Goal: Transaction & Acquisition: Book appointment/travel/reservation

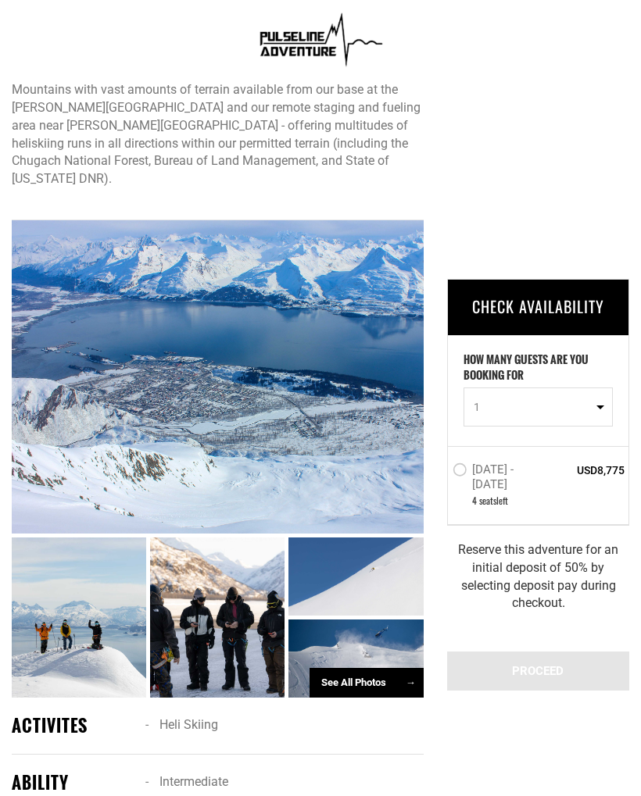
scroll to position [759, 0]
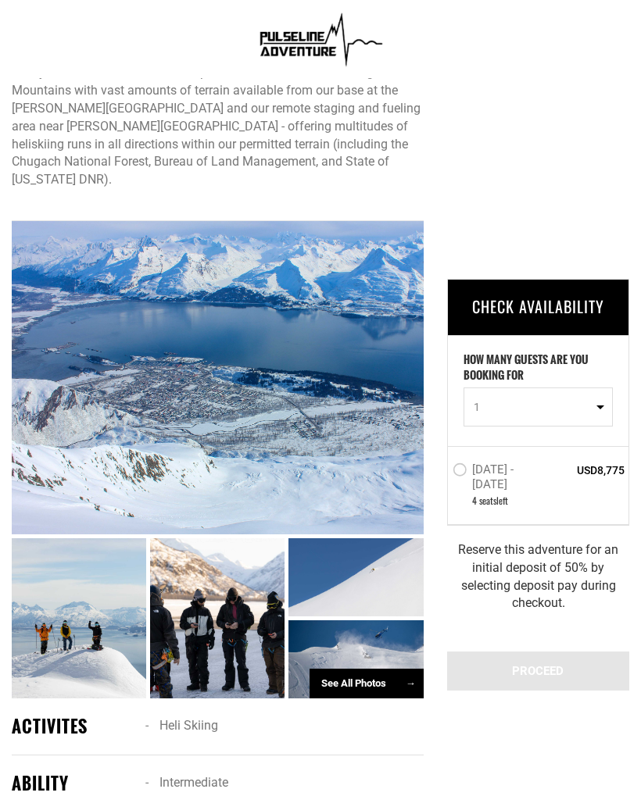
click at [607, 409] on button "1" at bounding box center [537, 406] width 149 height 39
click at [505, 476] on link "2" at bounding box center [538, 473] width 148 height 28
click at [608, 416] on button "2" at bounding box center [537, 406] width 149 height 39
click at [499, 443] on link "1" at bounding box center [538, 445] width 148 height 28
select select "1"
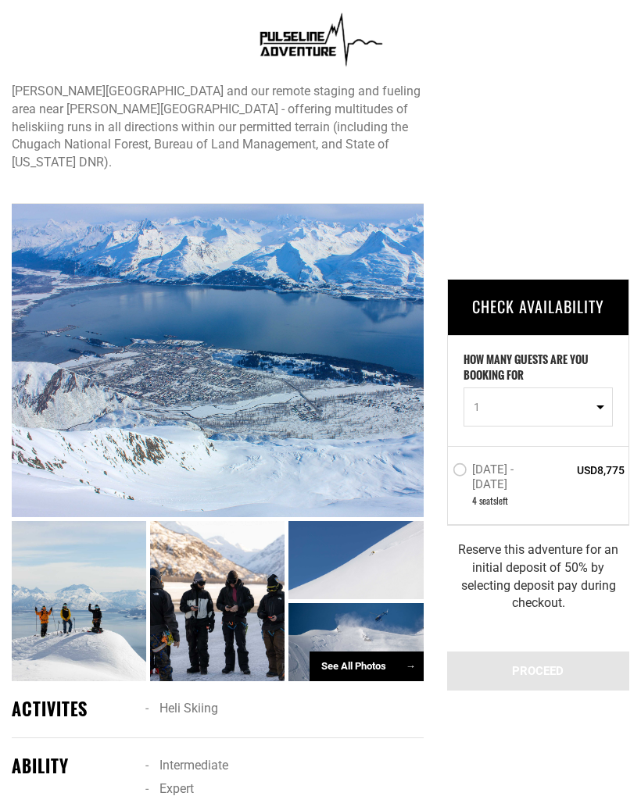
scroll to position [775, 0]
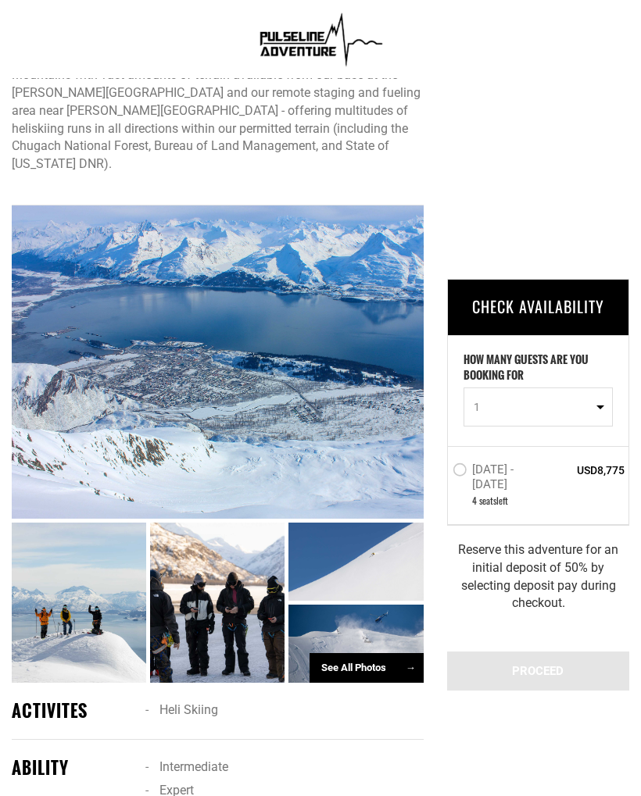
click at [384, 653] on div "See All Photos →" at bounding box center [366, 668] width 114 height 30
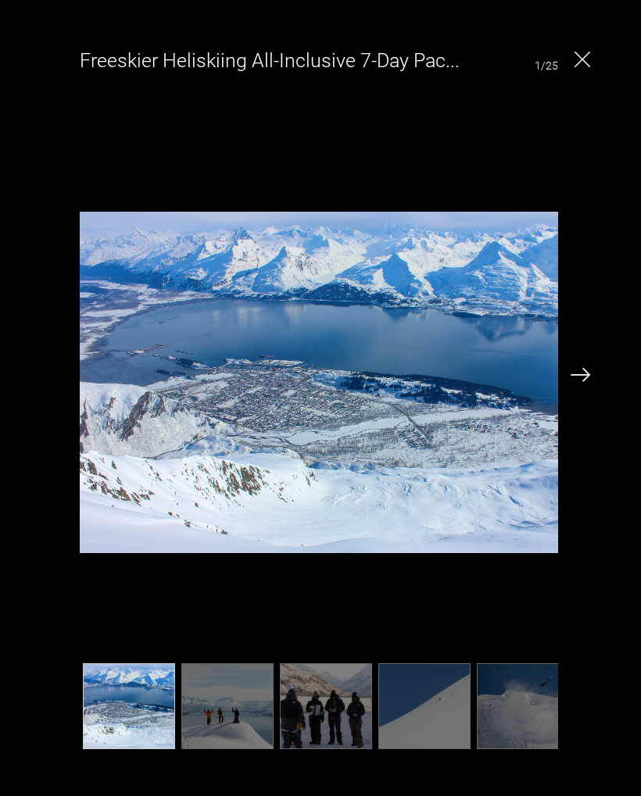
click at [586, 374] on img at bounding box center [580, 375] width 20 height 14
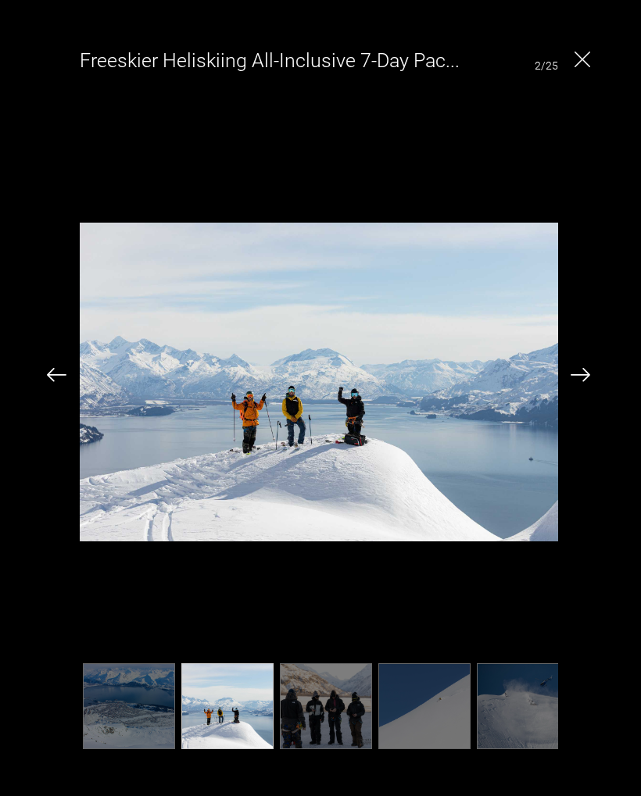
click at [587, 374] on img at bounding box center [580, 375] width 20 height 14
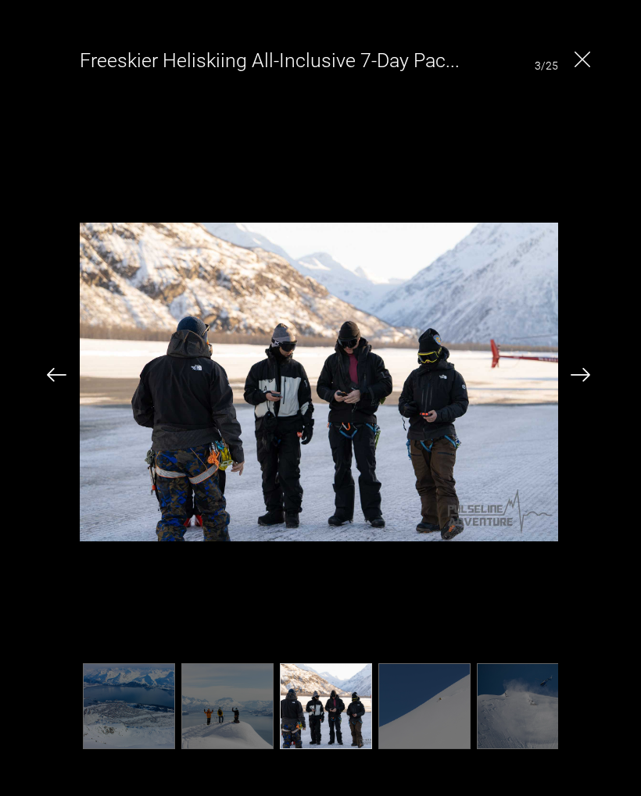
click at [588, 378] on img at bounding box center [580, 375] width 20 height 14
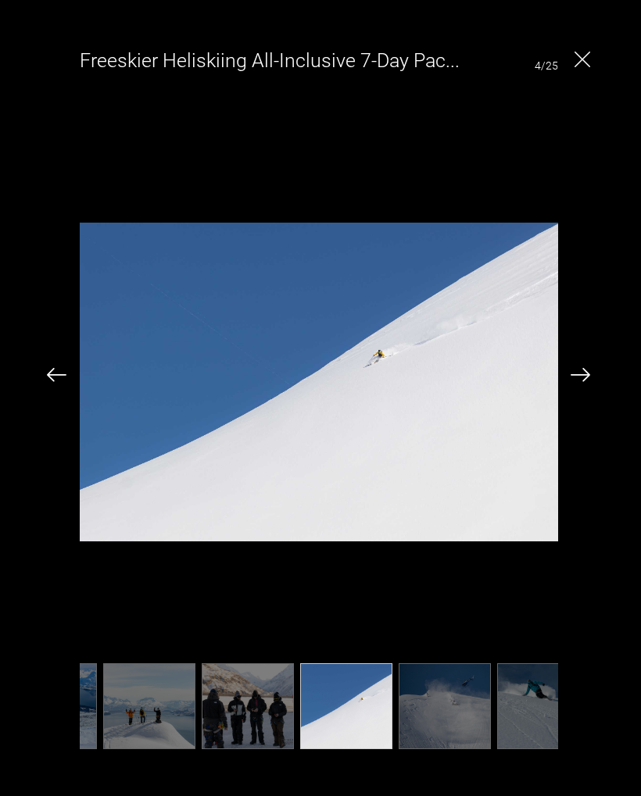
click at [586, 373] on img at bounding box center [580, 375] width 20 height 14
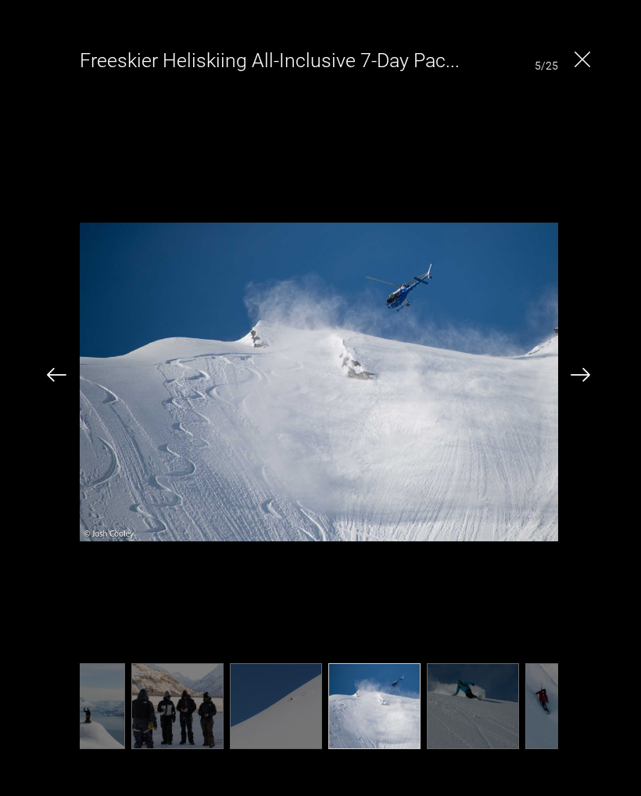
scroll to position [0, 156]
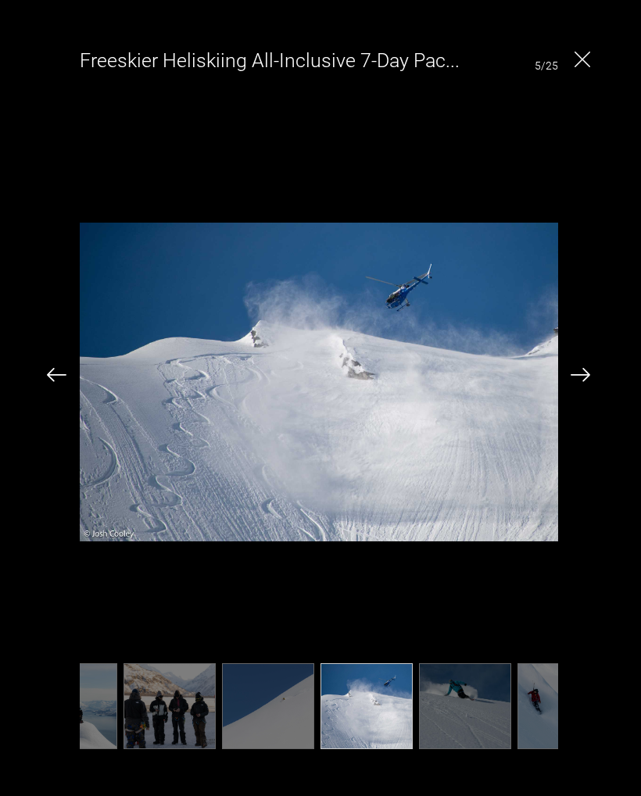
click at [587, 380] on img at bounding box center [580, 375] width 20 height 14
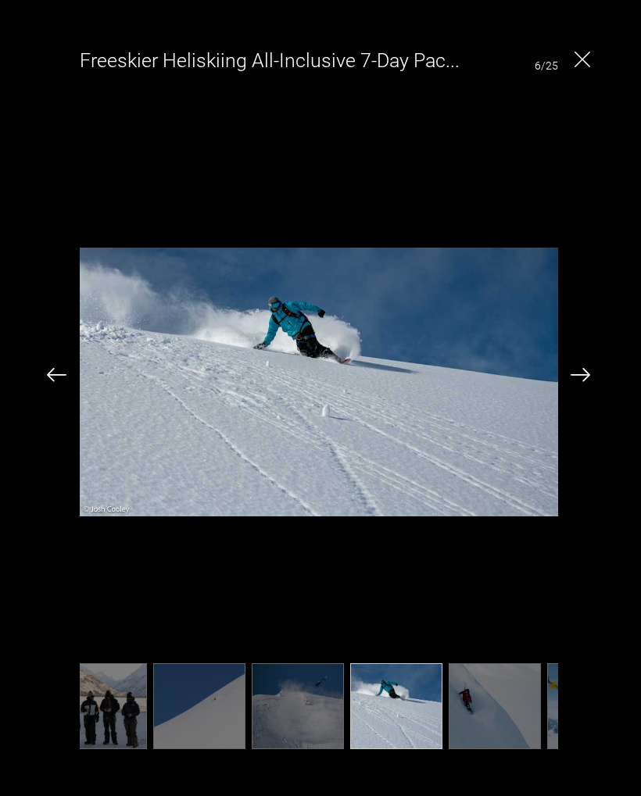
scroll to position [0, 234]
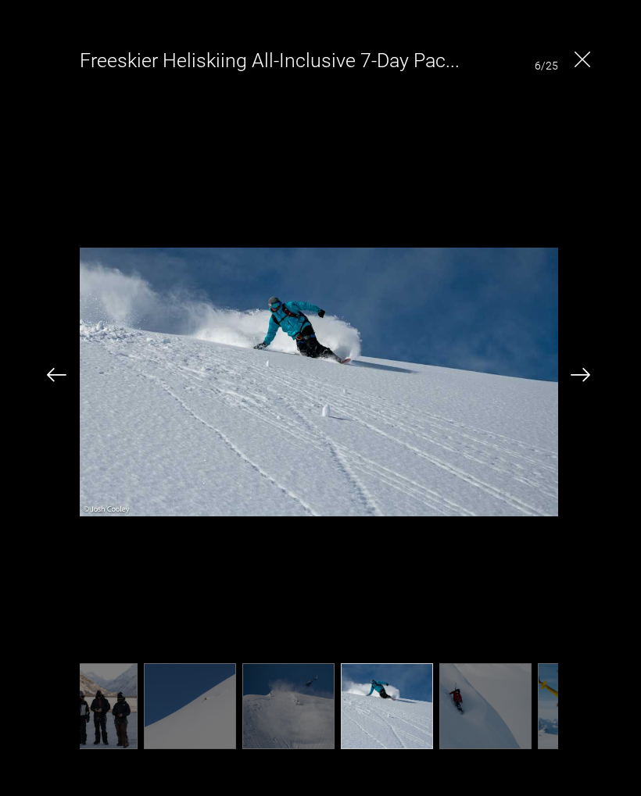
click at [586, 381] on img at bounding box center [580, 375] width 20 height 14
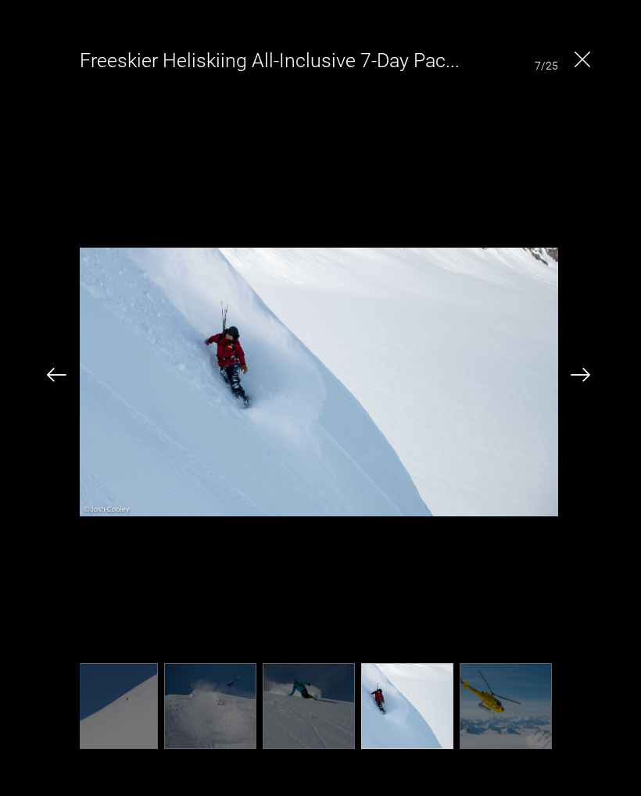
click at [583, 382] on img at bounding box center [580, 375] width 20 height 14
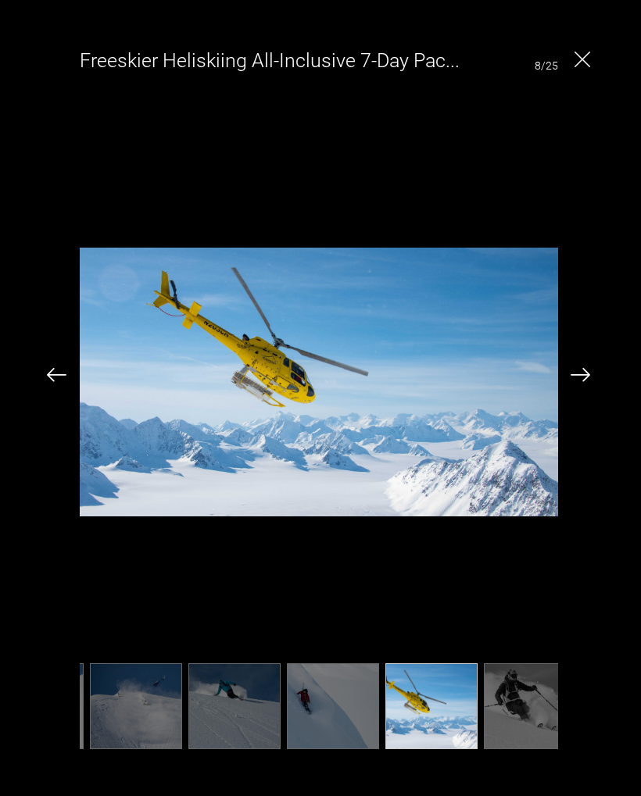
scroll to position [0, 391]
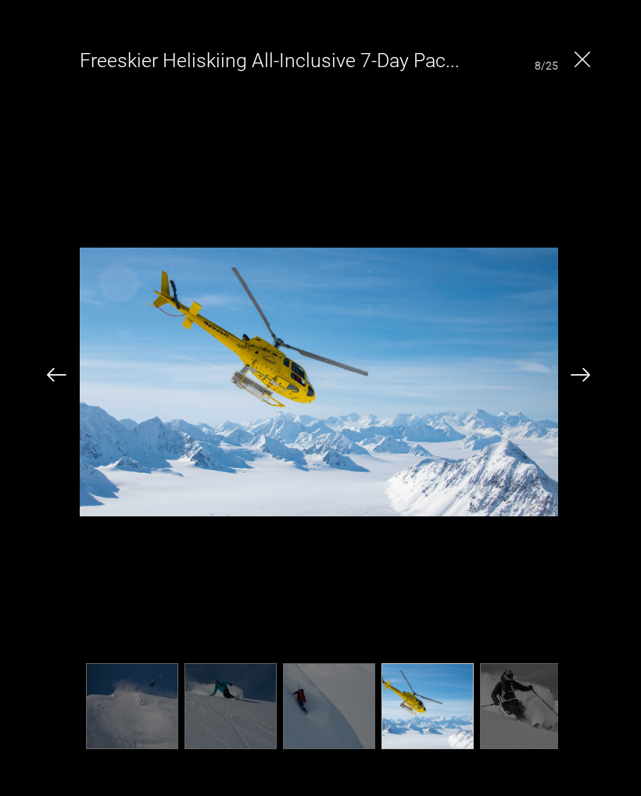
click at [581, 382] on img at bounding box center [580, 375] width 20 height 14
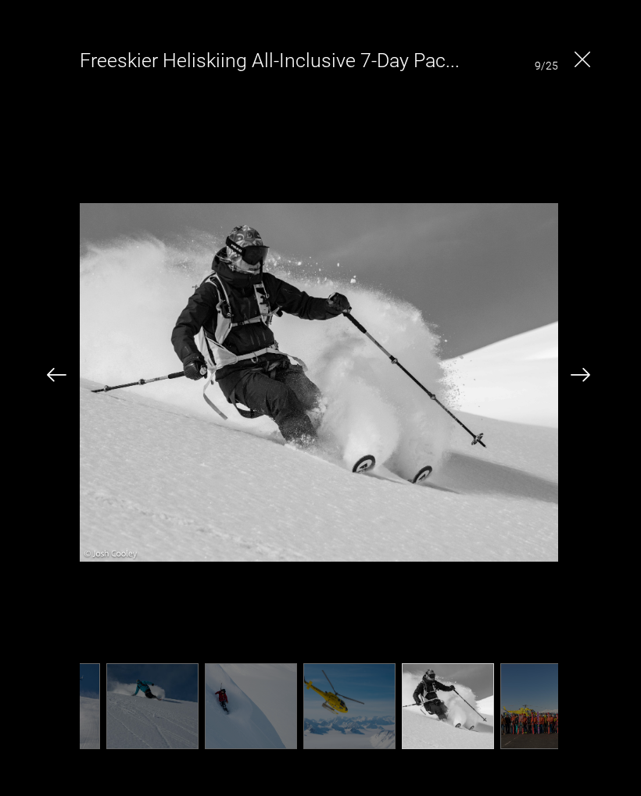
click at [581, 381] on img at bounding box center [580, 375] width 20 height 14
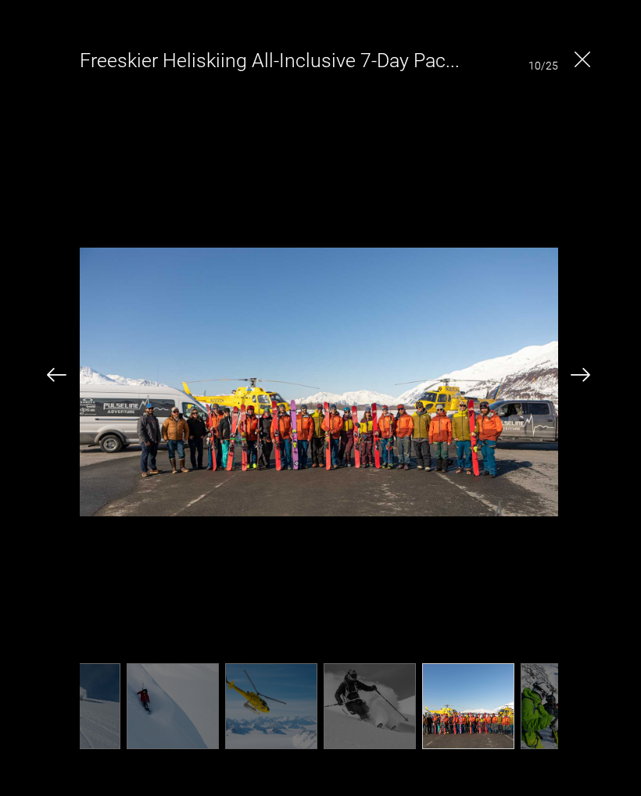
click at [579, 381] on img at bounding box center [580, 375] width 20 height 14
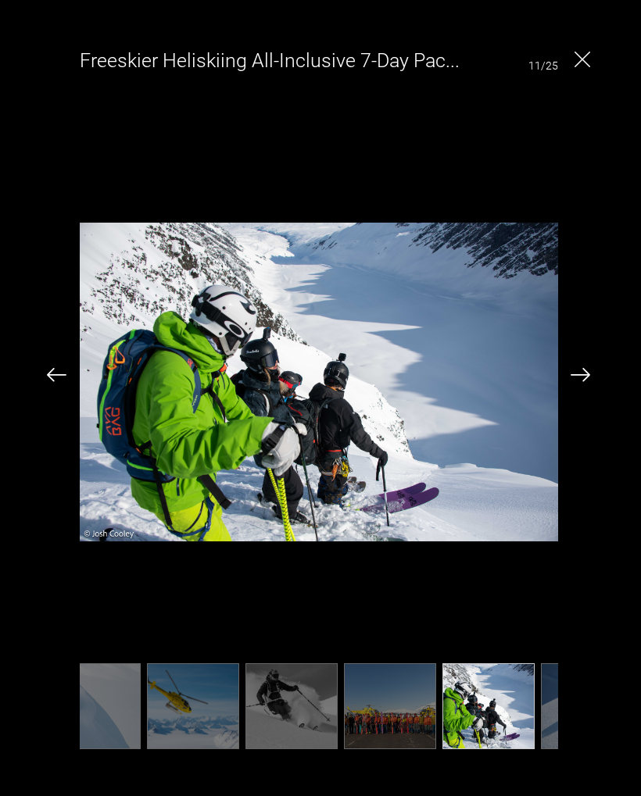
click at [588, 382] on img at bounding box center [580, 375] width 20 height 14
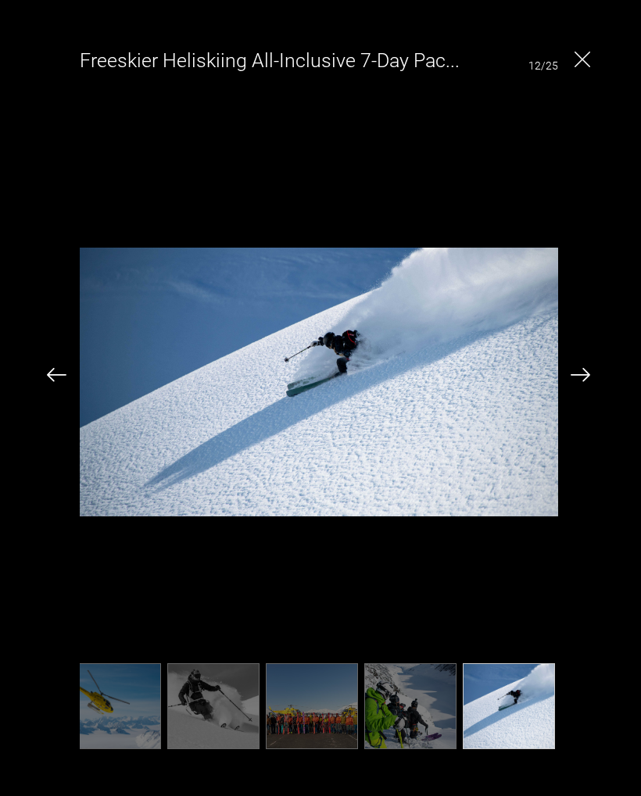
click at [589, 377] on img at bounding box center [580, 375] width 20 height 14
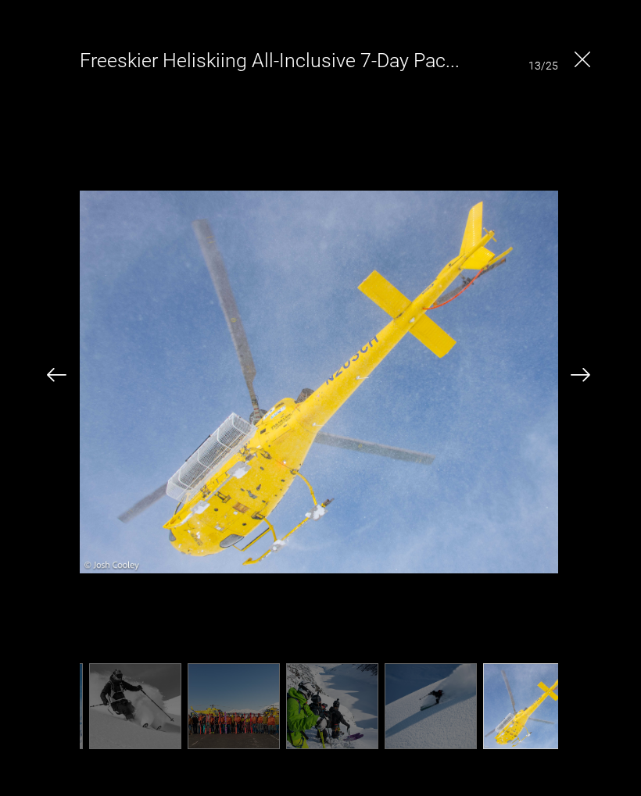
scroll to position [0, 781]
click at [598, 392] on div "Freeskier Heliskiing All-Inclusive 7-Day Package - Early Season 13/25" at bounding box center [318, 396] width 605 height 723
click at [588, 373] on img at bounding box center [580, 375] width 20 height 14
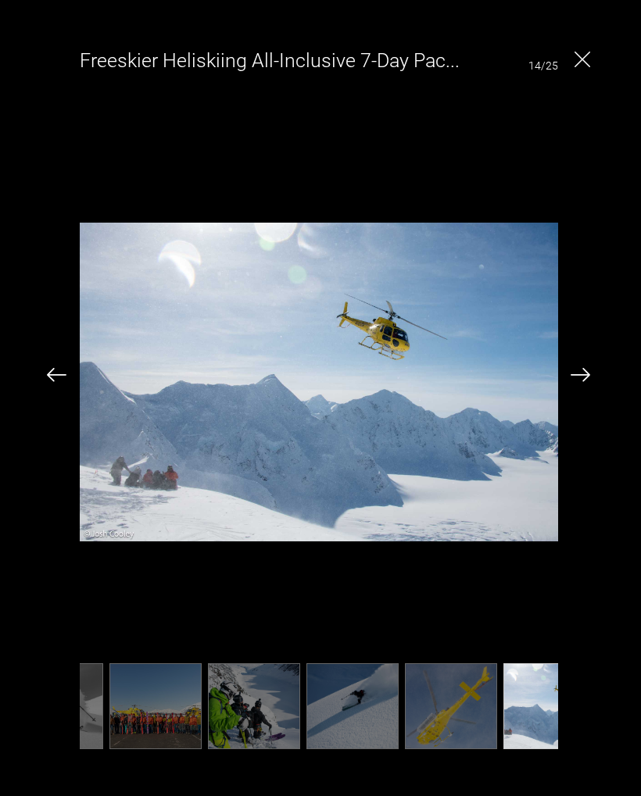
click at [589, 377] on img at bounding box center [580, 375] width 20 height 14
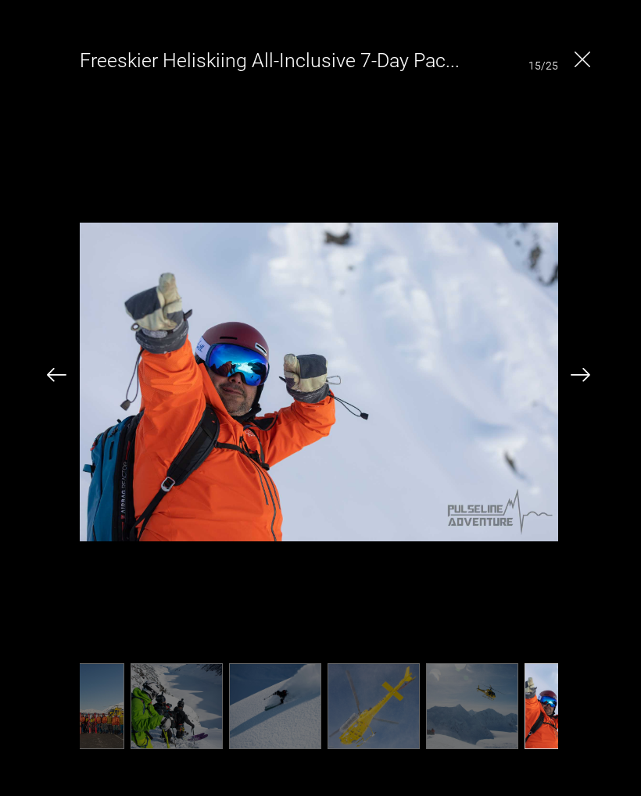
scroll to position [0, 937]
click at [596, 373] on div "Freeskier Heliskiing All-Inclusive 7-Day Package - Early Season 15/25" at bounding box center [318, 396] width 605 height 723
click at [587, 369] on img at bounding box center [580, 375] width 20 height 14
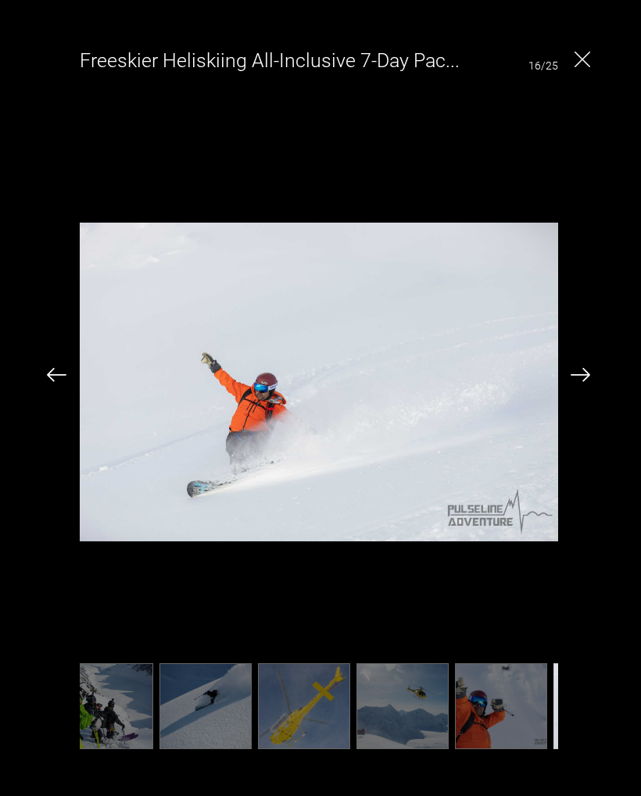
scroll to position [0, 1015]
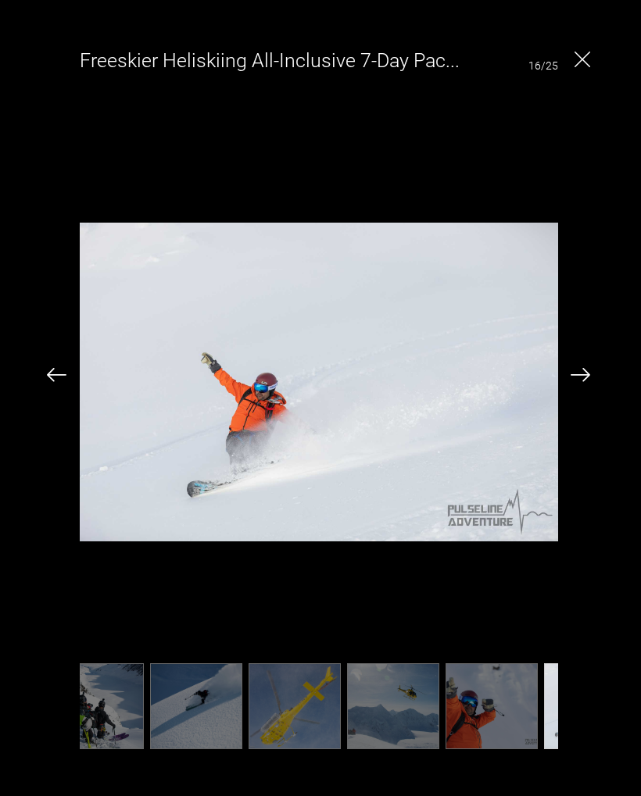
click at [56, 370] on img at bounding box center [57, 375] width 20 height 14
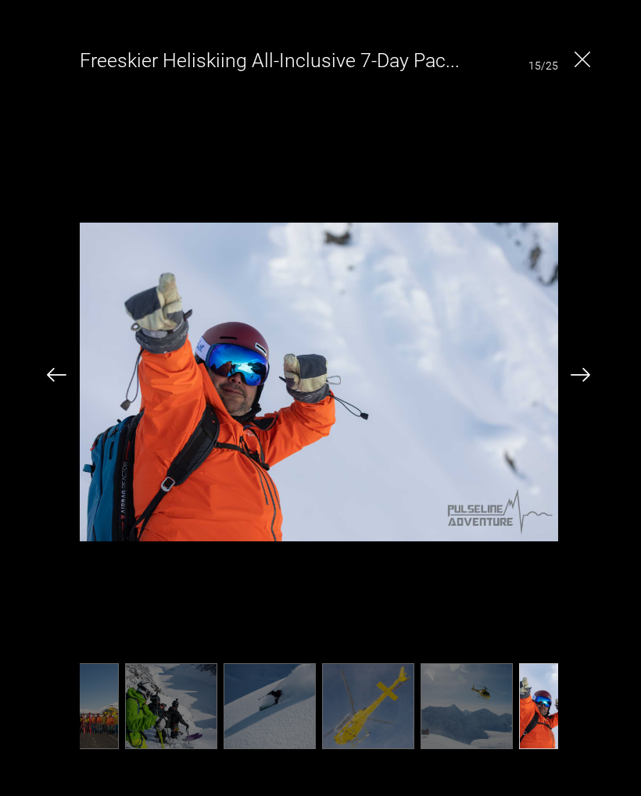
scroll to position [0, 937]
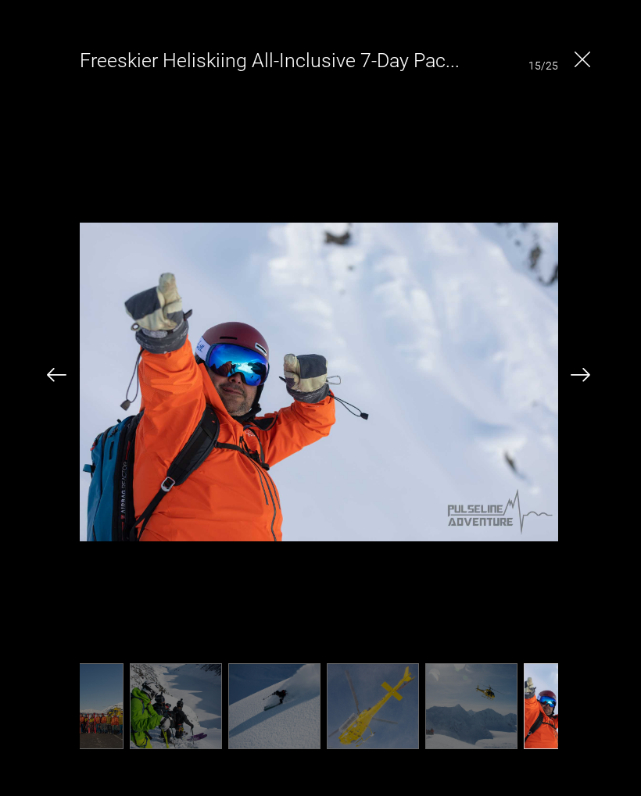
click at [572, 380] on img at bounding box center [580, 375] width 20 height 14
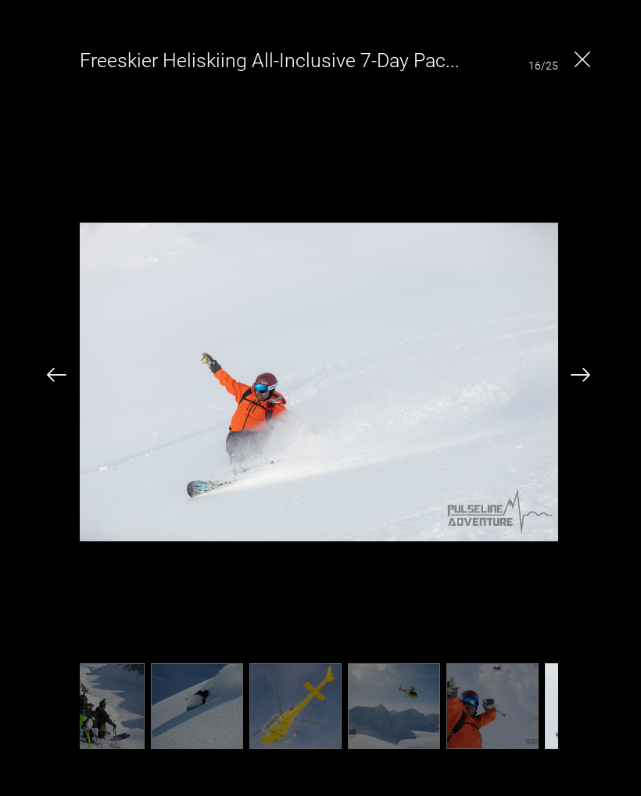
scroll to position [0, 1015]
click at [589, 380] on img at bounding box center [580, 375] width 20 height 14
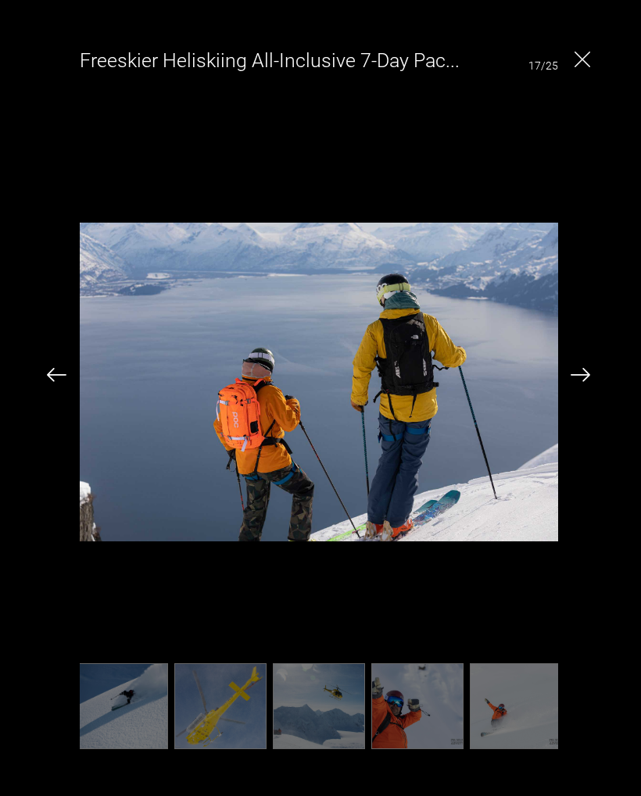
scroll to position [0, 1094]
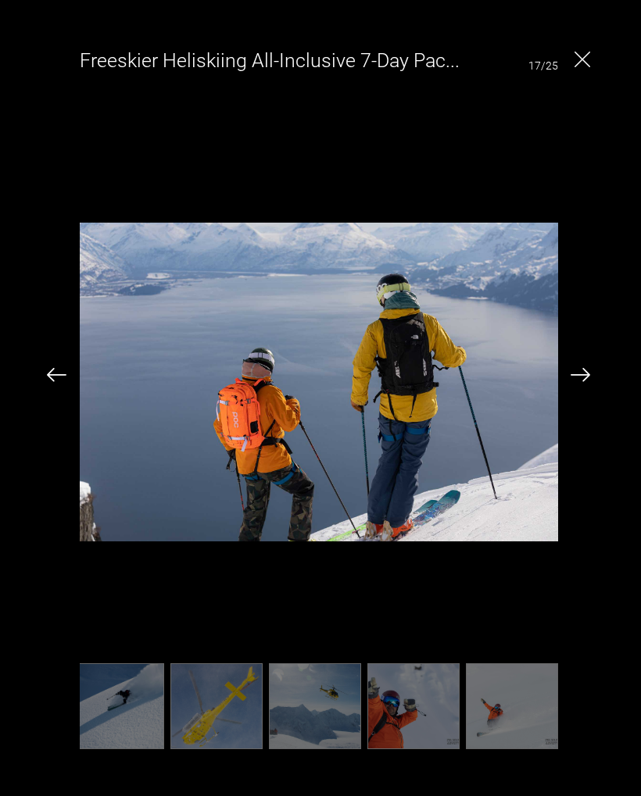
click at [582, 380] on img at bounding box center [580, 375] width 20 height 14
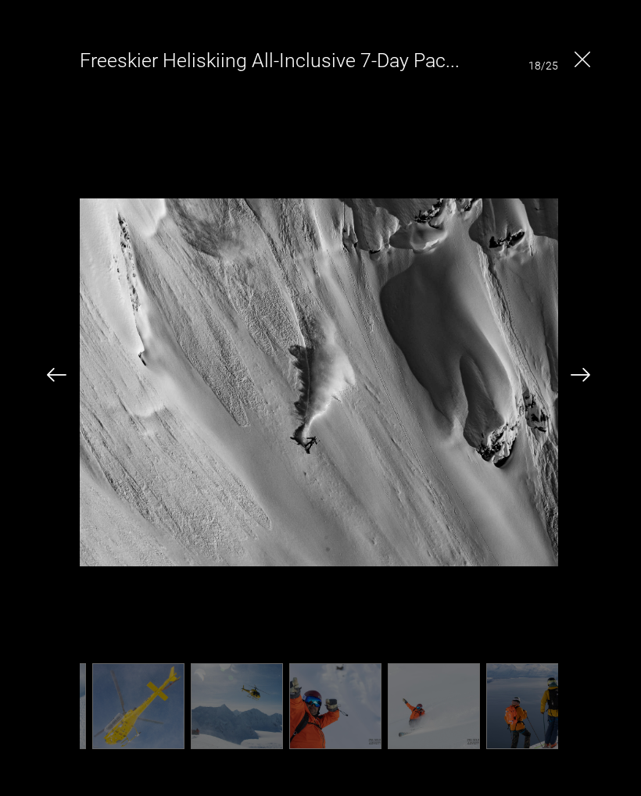
click at [588, 368] on img at bounding box center [580, 375] width 20 height 14
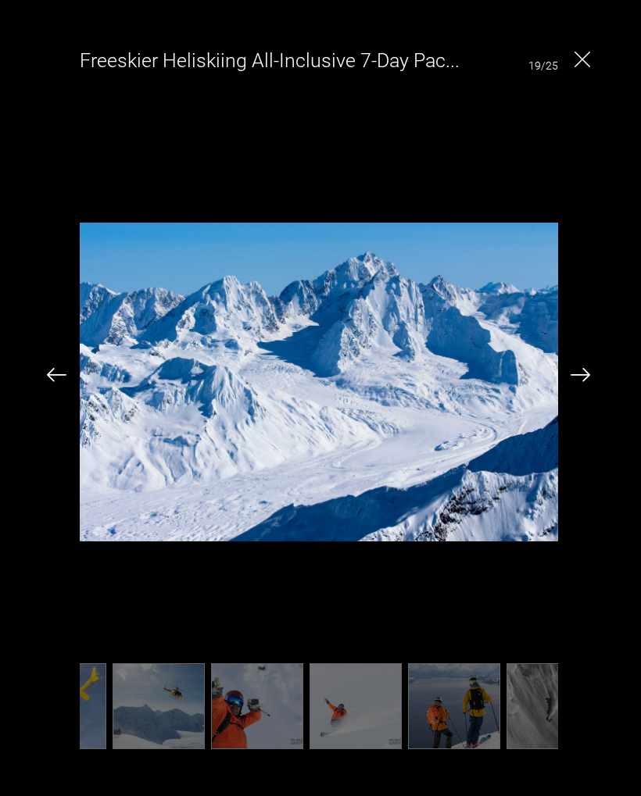
click at [588, 372] on img at bounding box center [580, 375] width 20 height 14
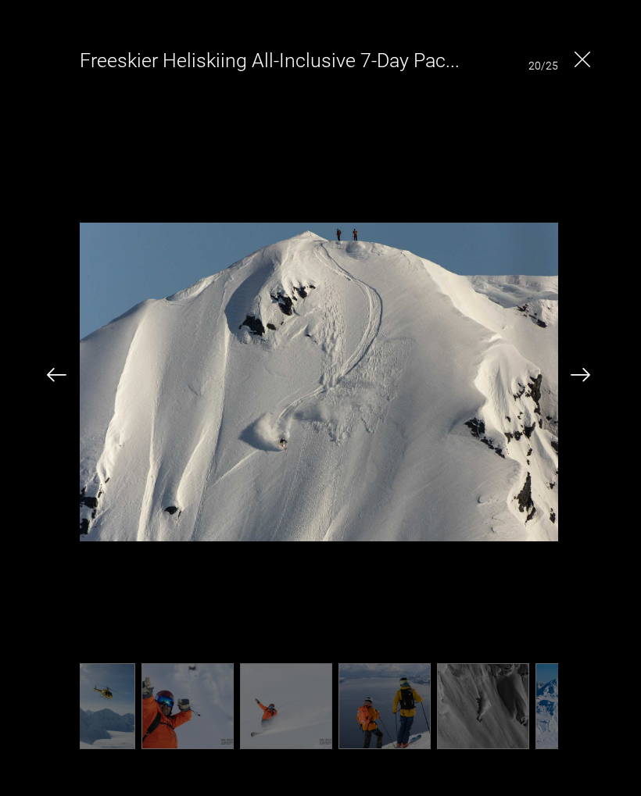
scroll to position [0, 1328]
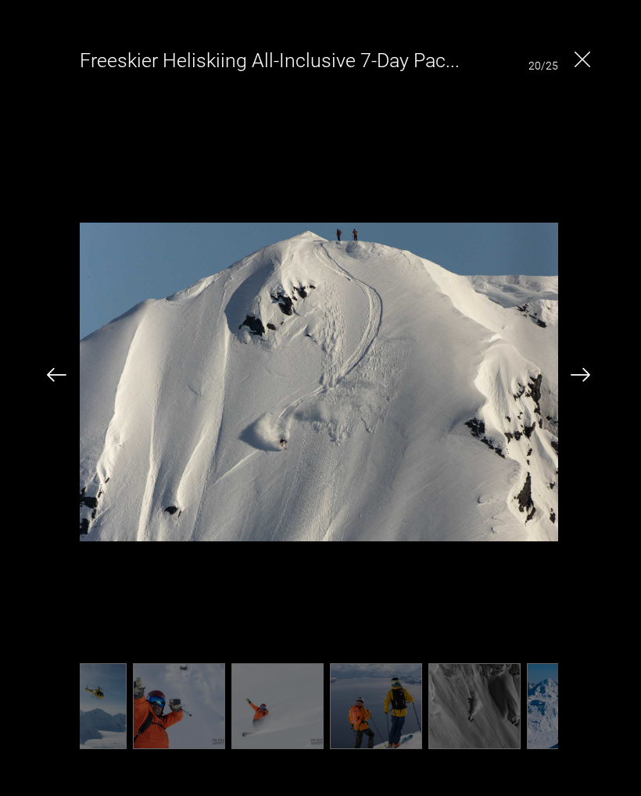
click at [583, 381] on img at bounding box center [580, 375] width 20 height 14
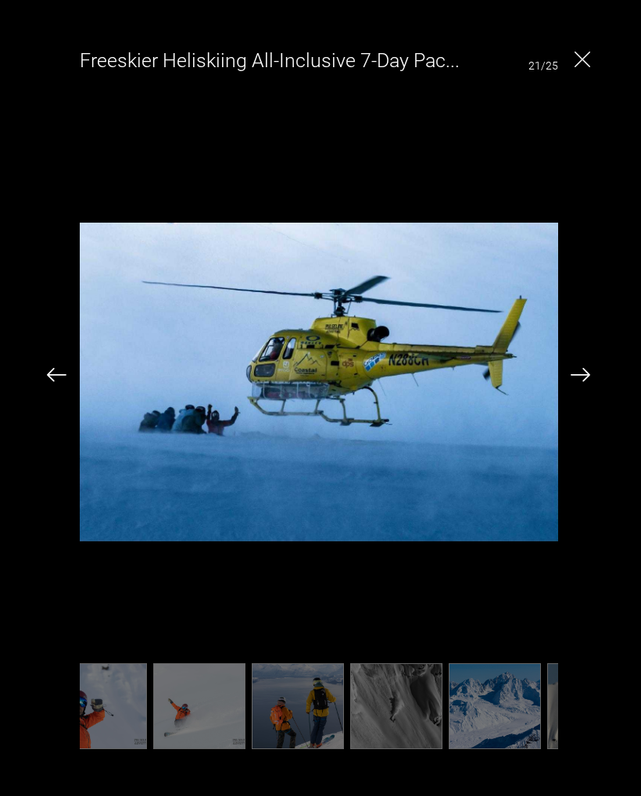
click at [588, 376] on img at bounding box center [580, 375] width 20 height 14
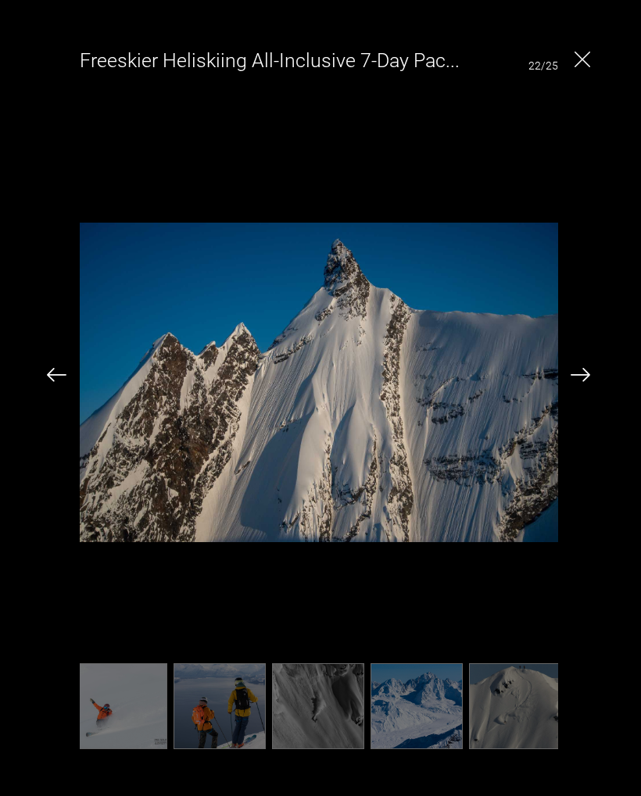
click at [589, 368] on img at bounding box center [580, 375] width 20 height 14
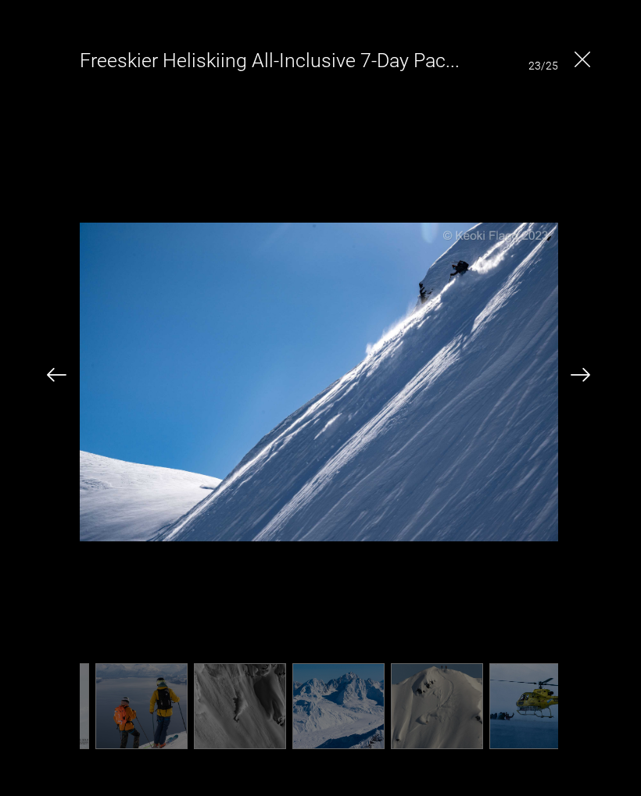
click at [588, 369] on img at bounding box center [580, 375] width 20 height 14
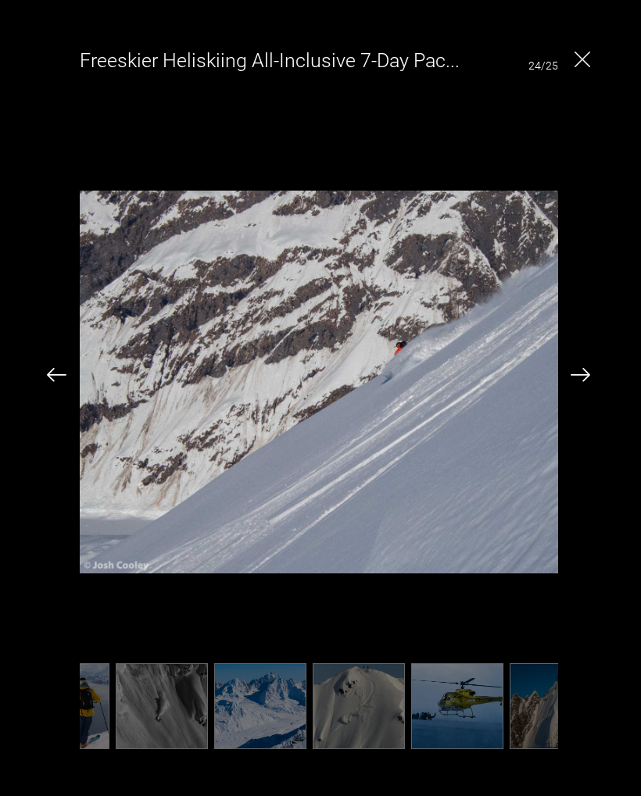
click at [587, 368] on img at bounding box center [580, 375] width 20 height 14
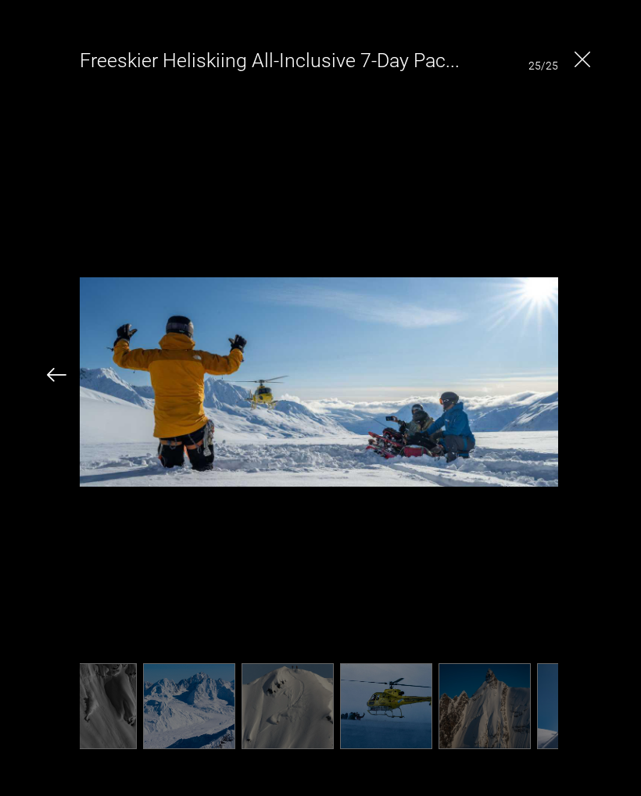
scroll to position [0, 1718]
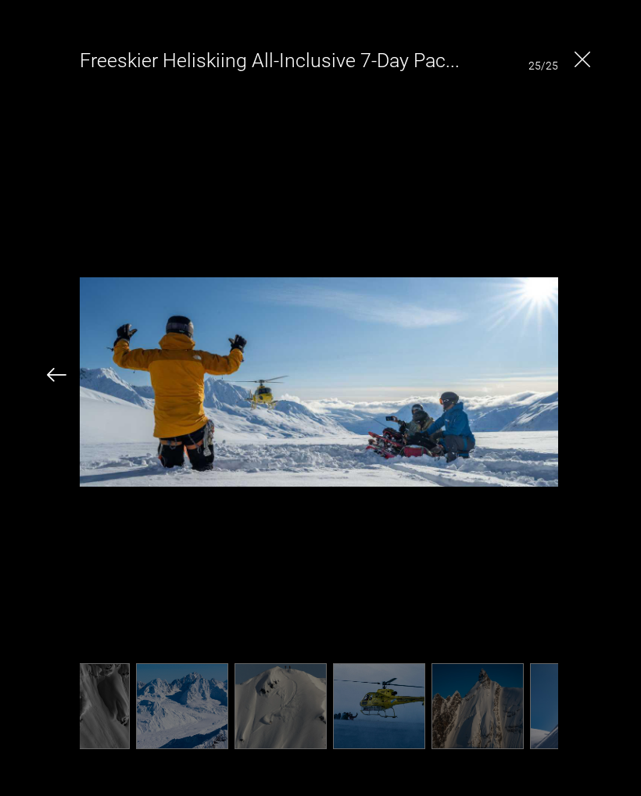
click at [588, 59] on img "Close" at bounding box center [582, 60] width 16 height 16
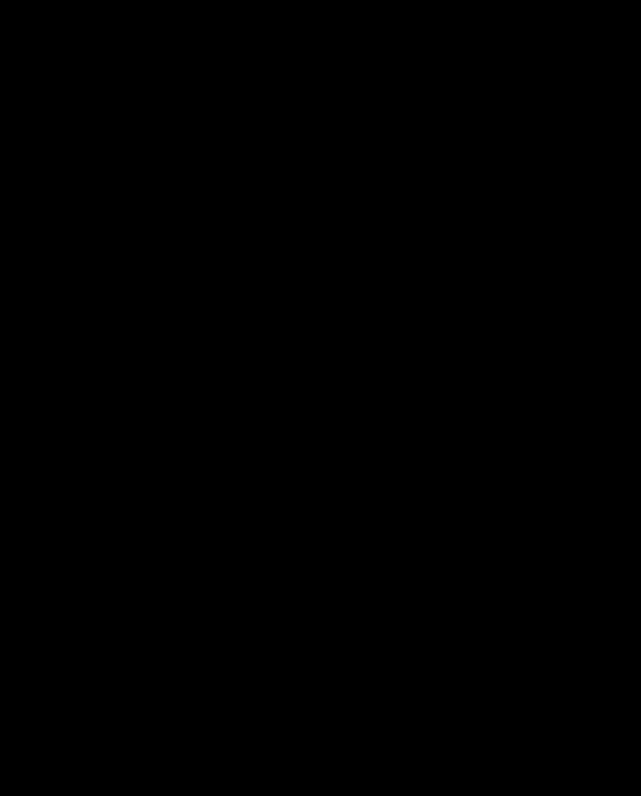
scroll to position [0, 0]
